Goal: Information Seeking & Learning: Learn about a topic

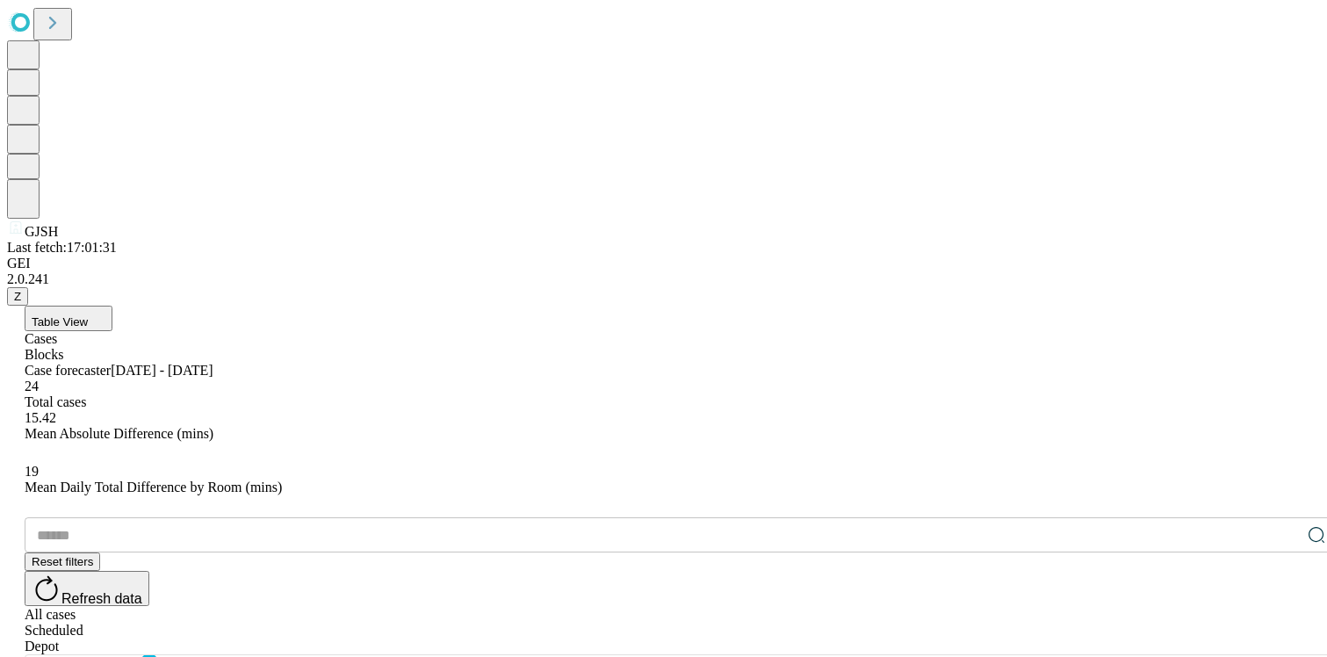
click at [1263, 638] on div "Depot" at bounding box center [681, 646] width 1312 height 16
click at [1222, 622] on div "Scheduled" at bounding box center [681, 630] width 1312 height 16
click at [1260, 638] on div "Depot" at bounding box center [681, 646] width 1312 height 16
click at [1218, 622] on div "Scheduled" at bounding box center [681, 630] width 1312 height 16
click at [1263, 638] on div "Depot" at bounding box center [681, 646] width 1312 height 16
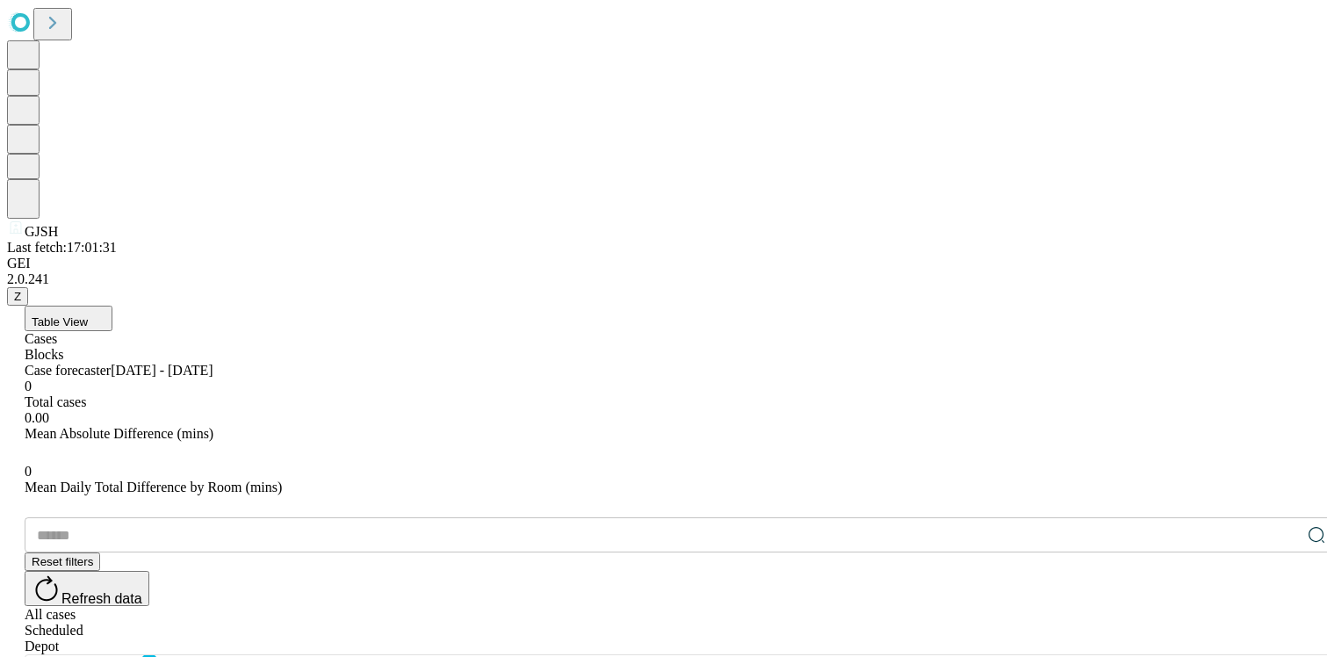
click at [112, 306] on button "Table View" at bounding box center [69, 318] width 88 height 25
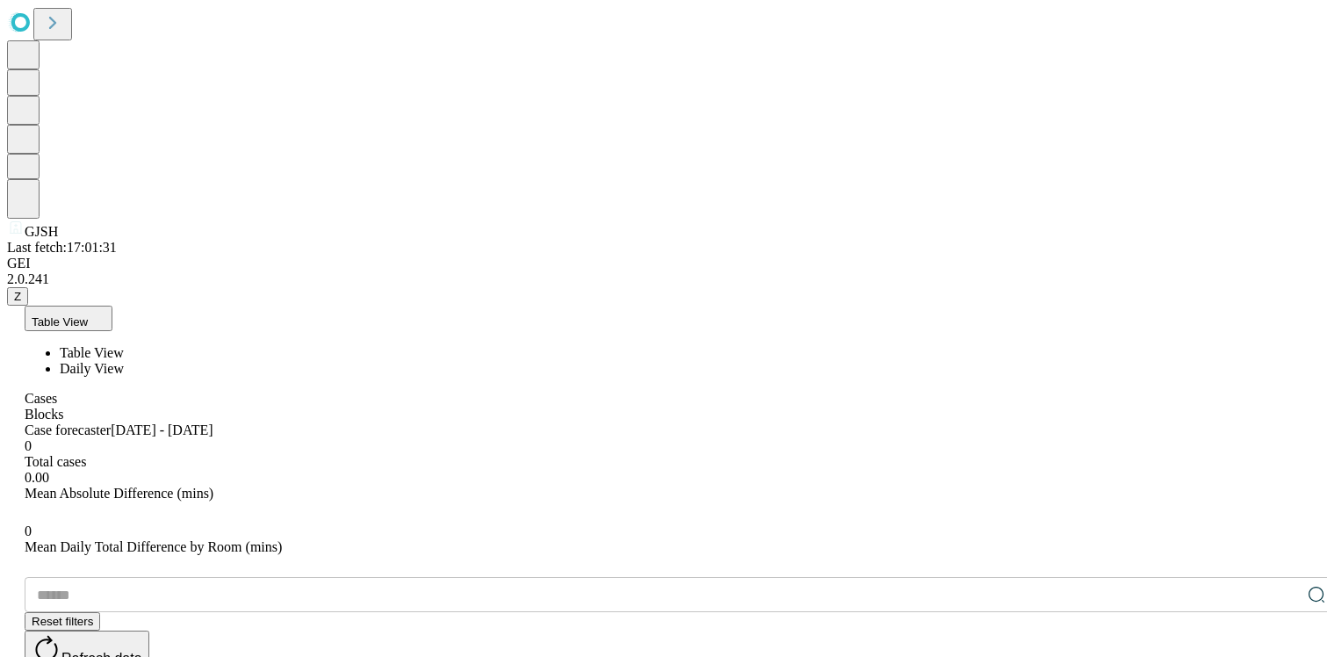
click at [349, 422] on div "Case forecaster Sep 28 - Oct 12" at bounding box center [681, 430] width 1312 height 16
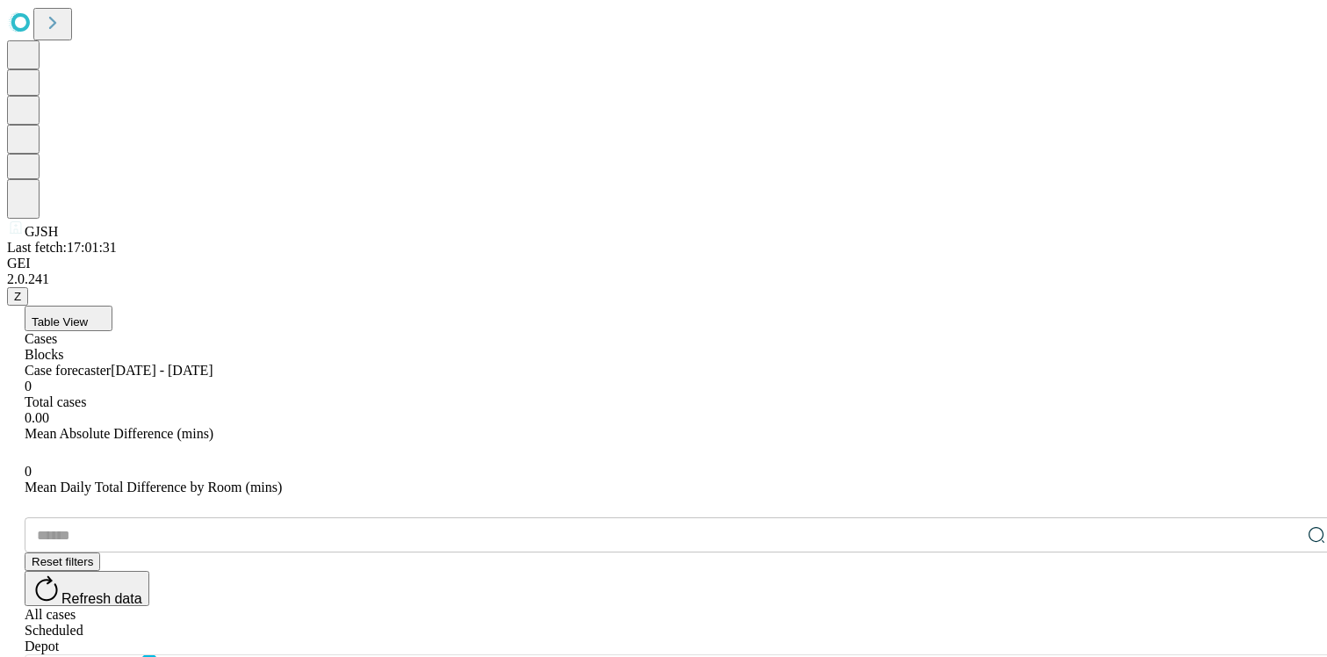
click at [1144, 607] on div "All cases" at bounding box center [681, 615] width 1312 height 16
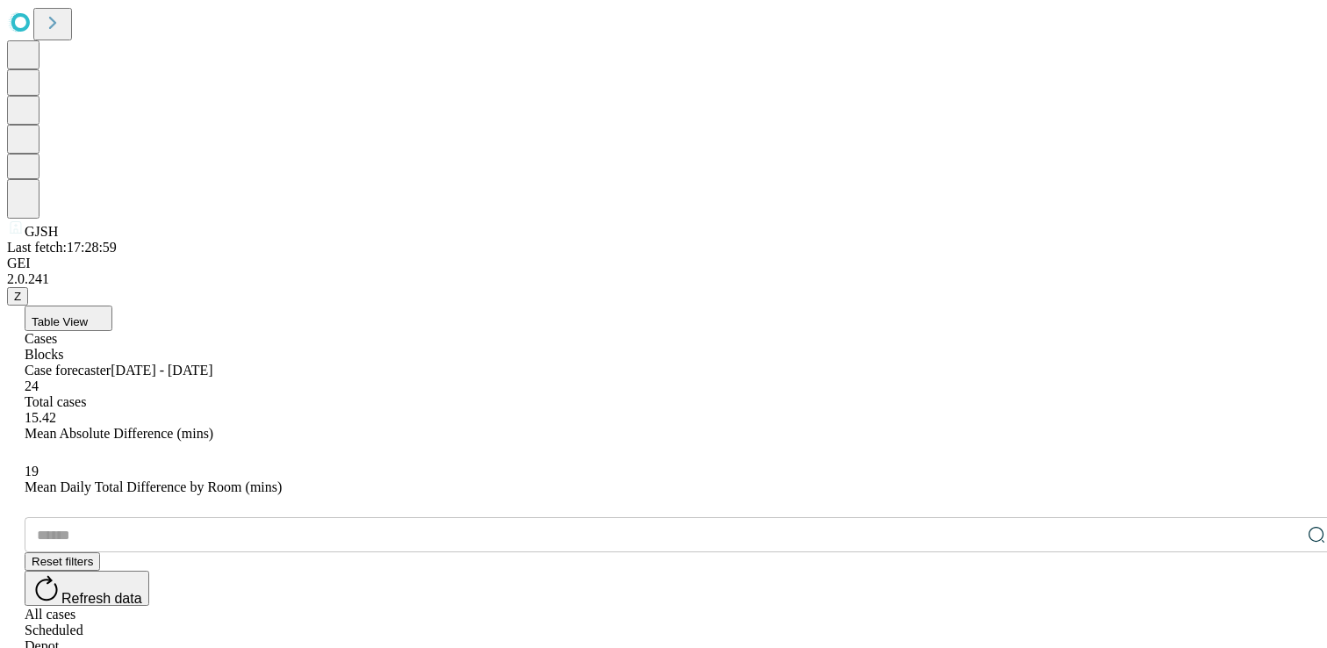
drag, startPoint x: 629, startPoint y: 352, endPoint x: 675, endPoint y: 346, distance: 46.1
drag, startPoint x: 816, startPoint y: 350, endPoint x: 943, endPoint y: 351, distance: 127.3
